Goal: Transaction & Acquisition: Purchase product/service

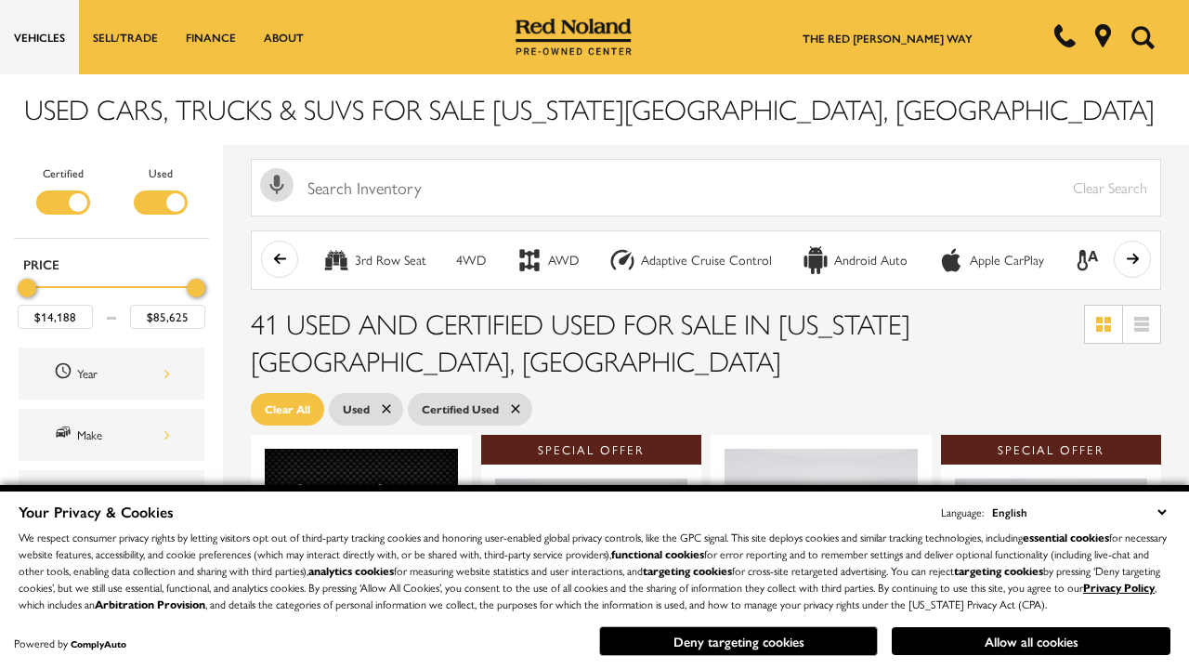
scroll to position [808, 0]
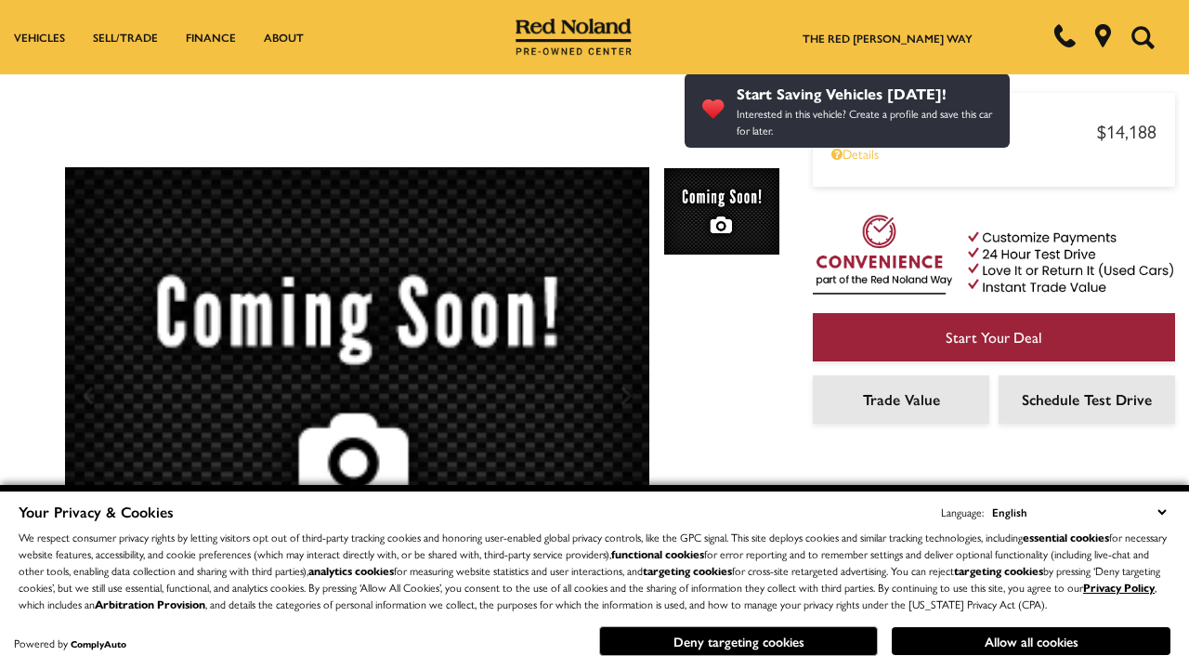
scroll to position [877, 0]
